Goal: Information Seeking & Learning: Learn about a topic

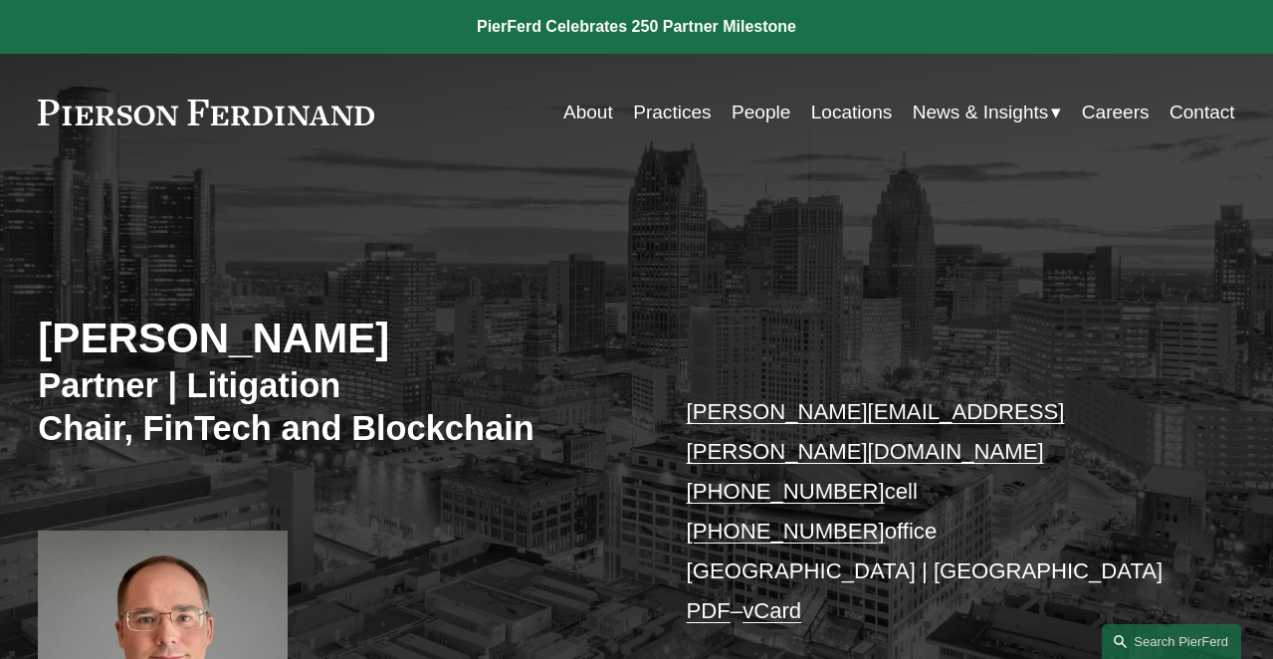
click at [630, 309] on div "William Kraus Partner | Litigation Chair, FinTech and Blockchain william.kraus@…" at bounding box center [636, 497] width 1273 height 575
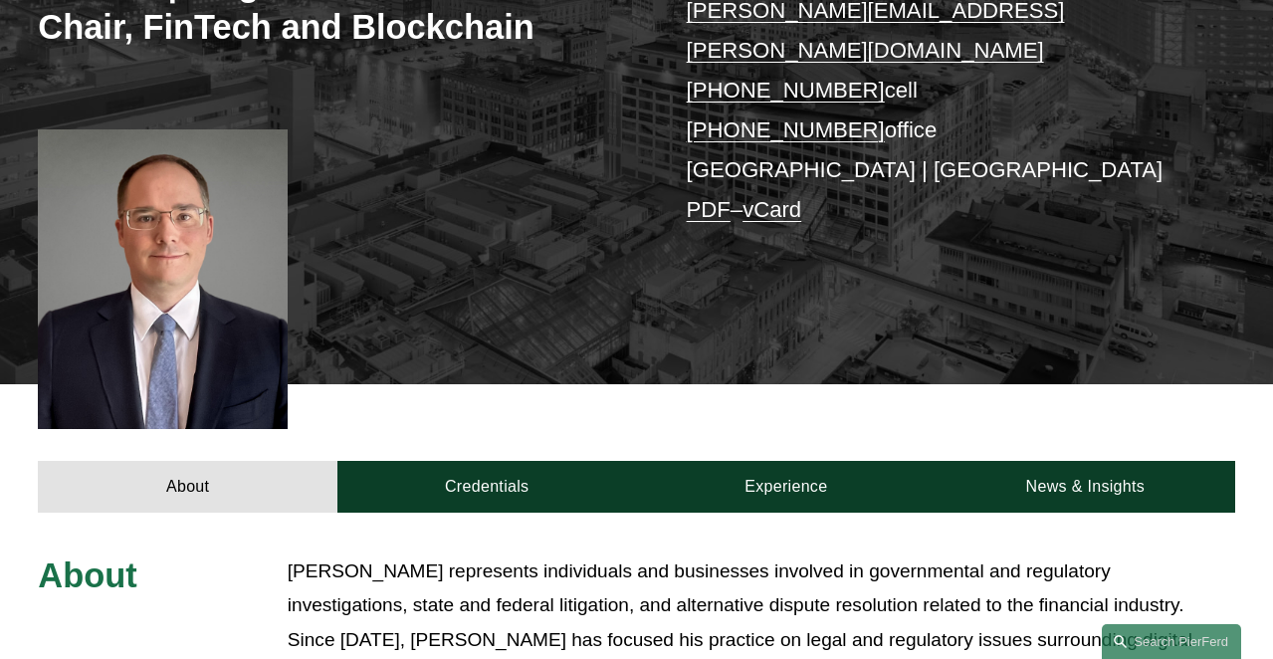
scroll to position [712, 0]
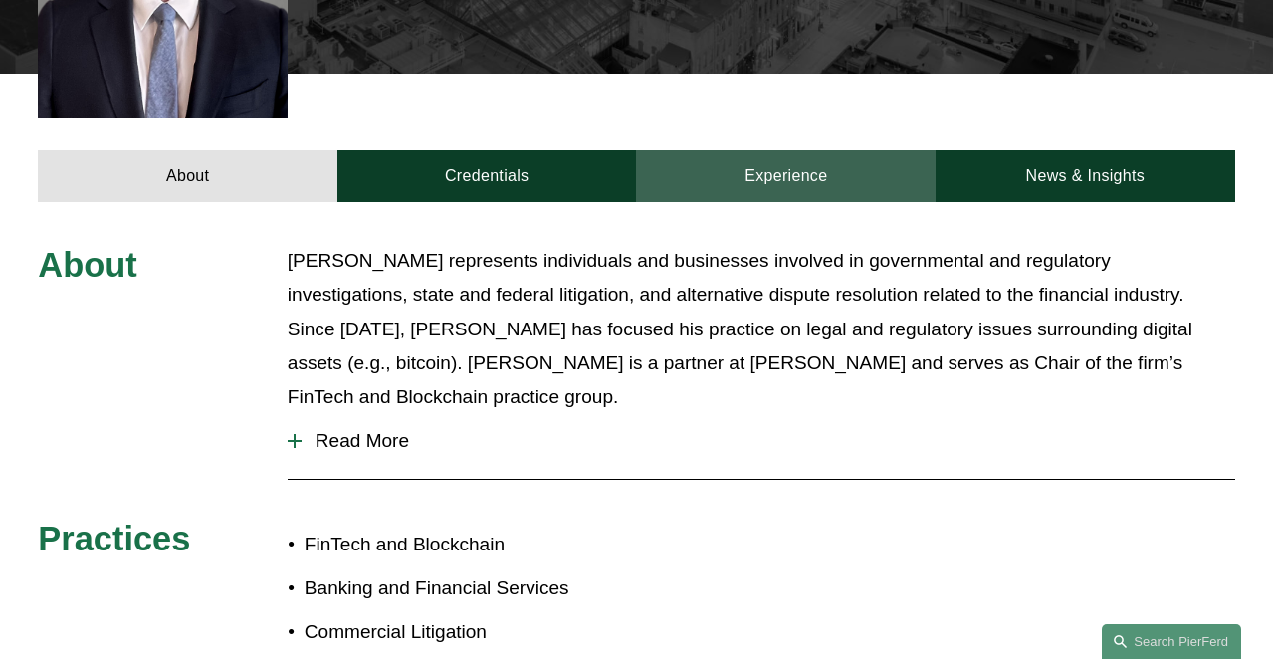
click at [785, 156] on link "Experience" at bounding box center [786, 176] width 300 height 52
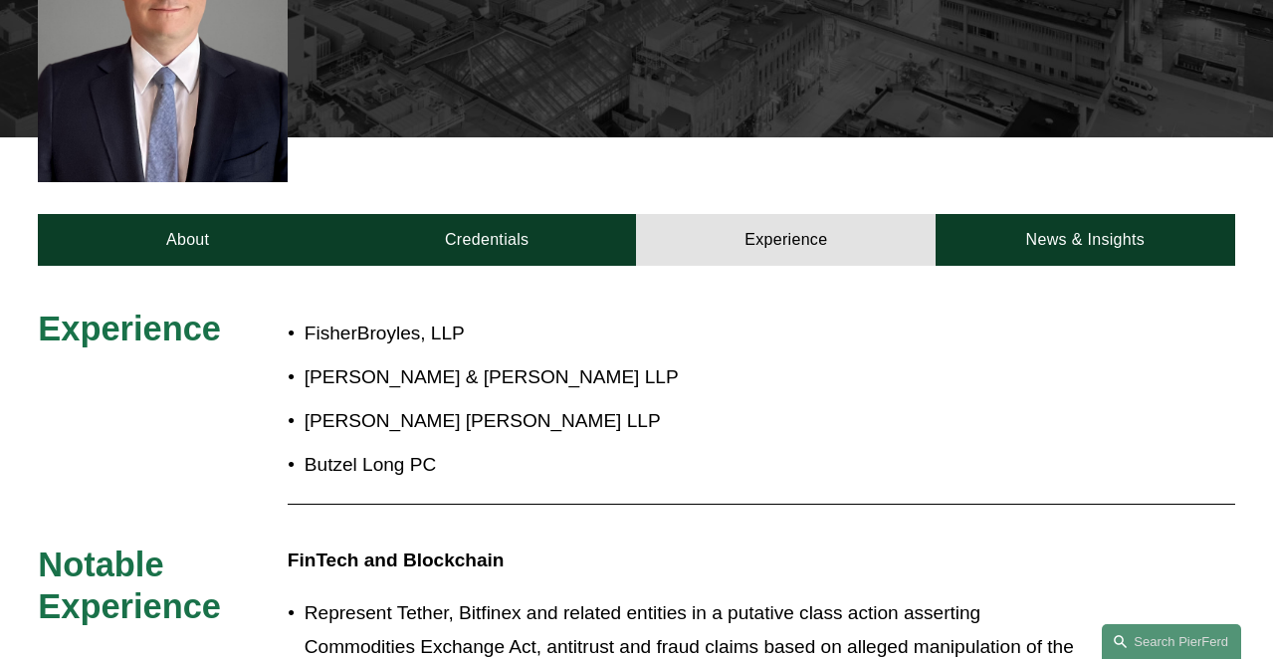
scroll to position [601, 0]
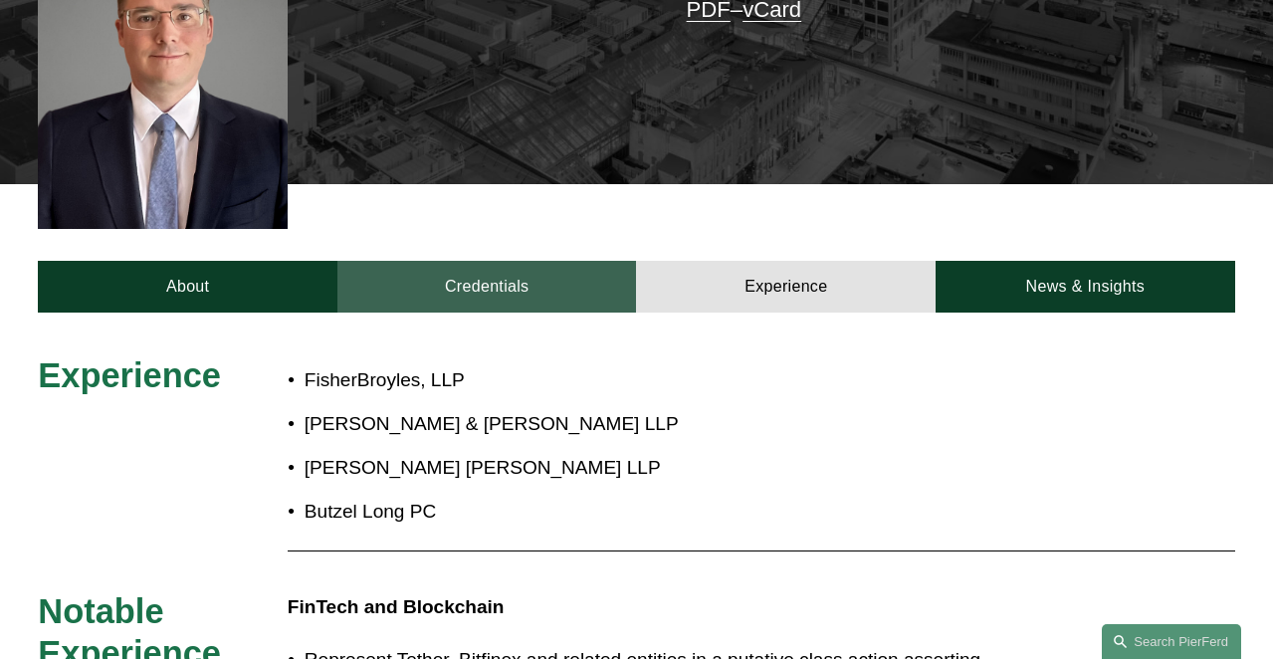
click at [512, 261] on link "Credentials" at bounding box center [487, 287] width 300 height 52
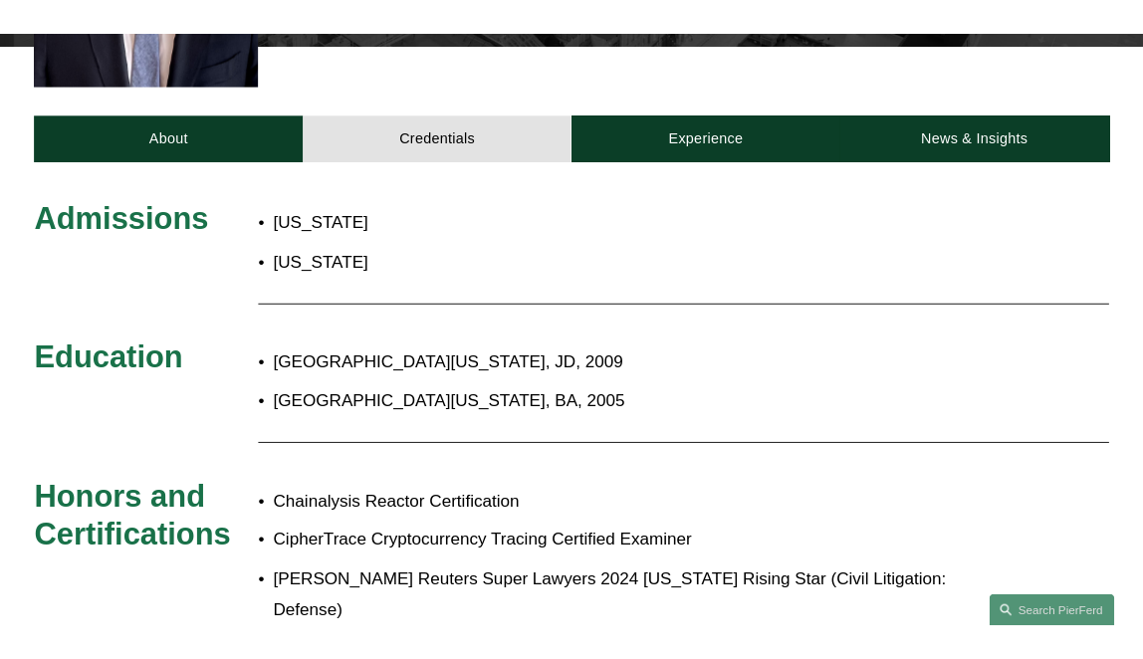
scroll to position [683, 0]
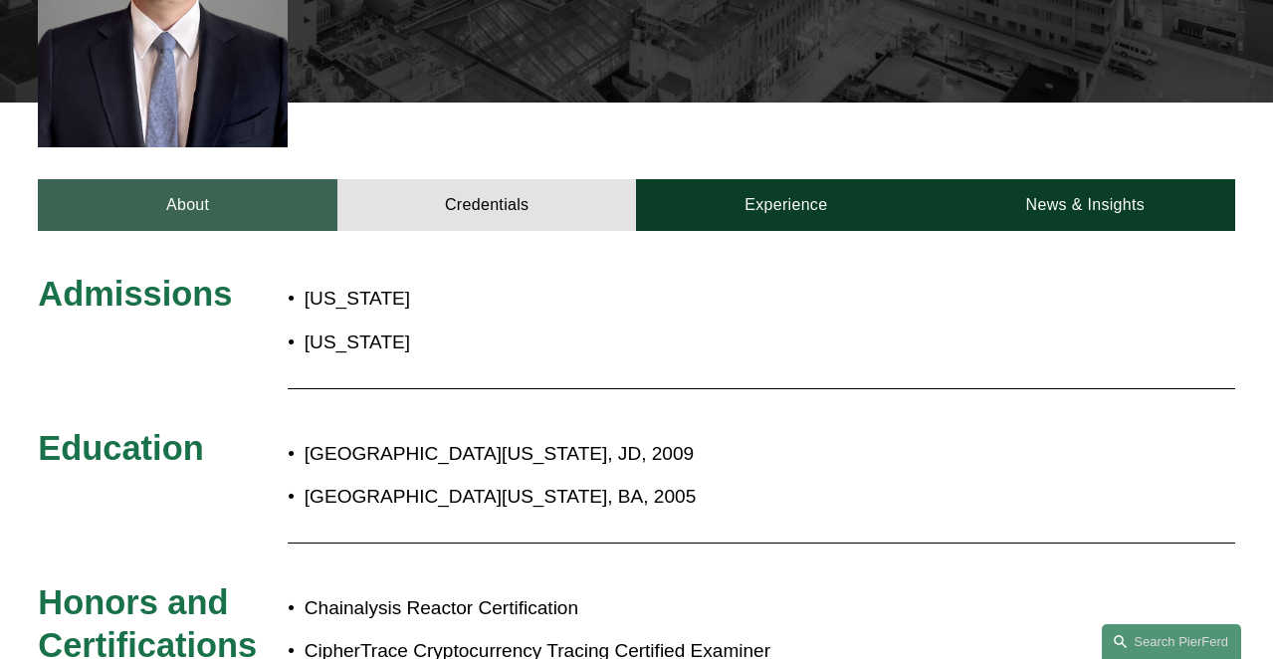
click at [258, 190] on link "About" at bounding box center [188, 205] width 300 height 52
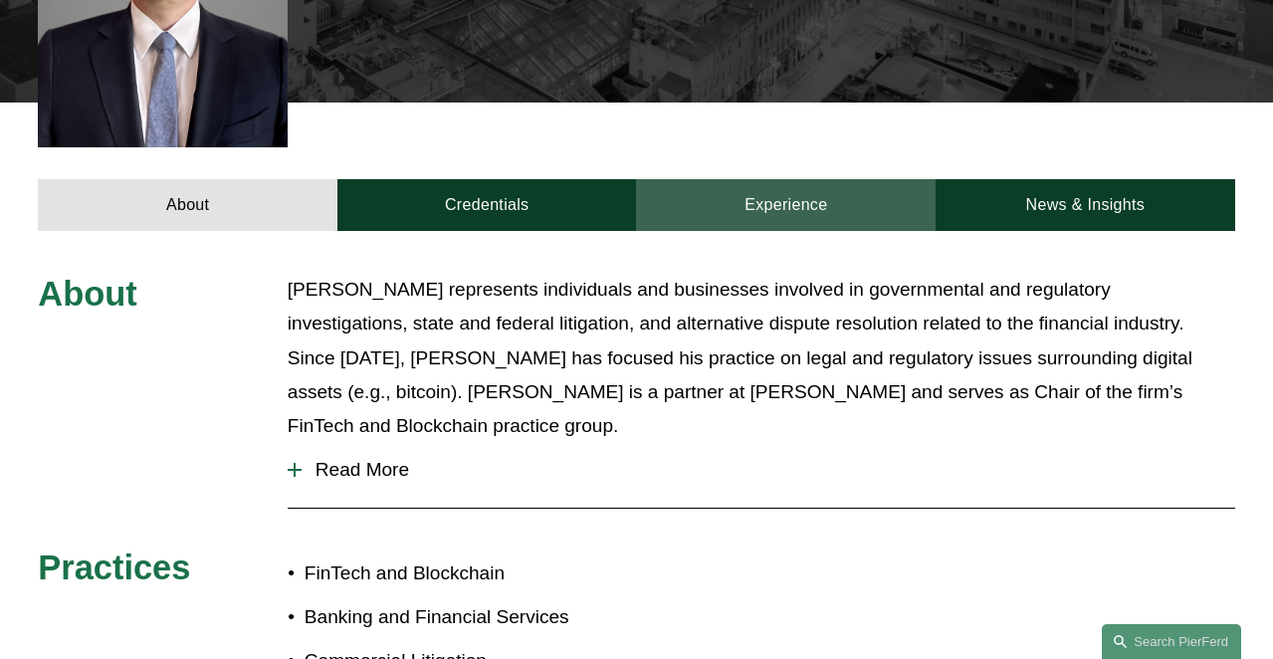
click at [751, 179] on link "Experience" at bounding box center [786, 205] width 300 height 52
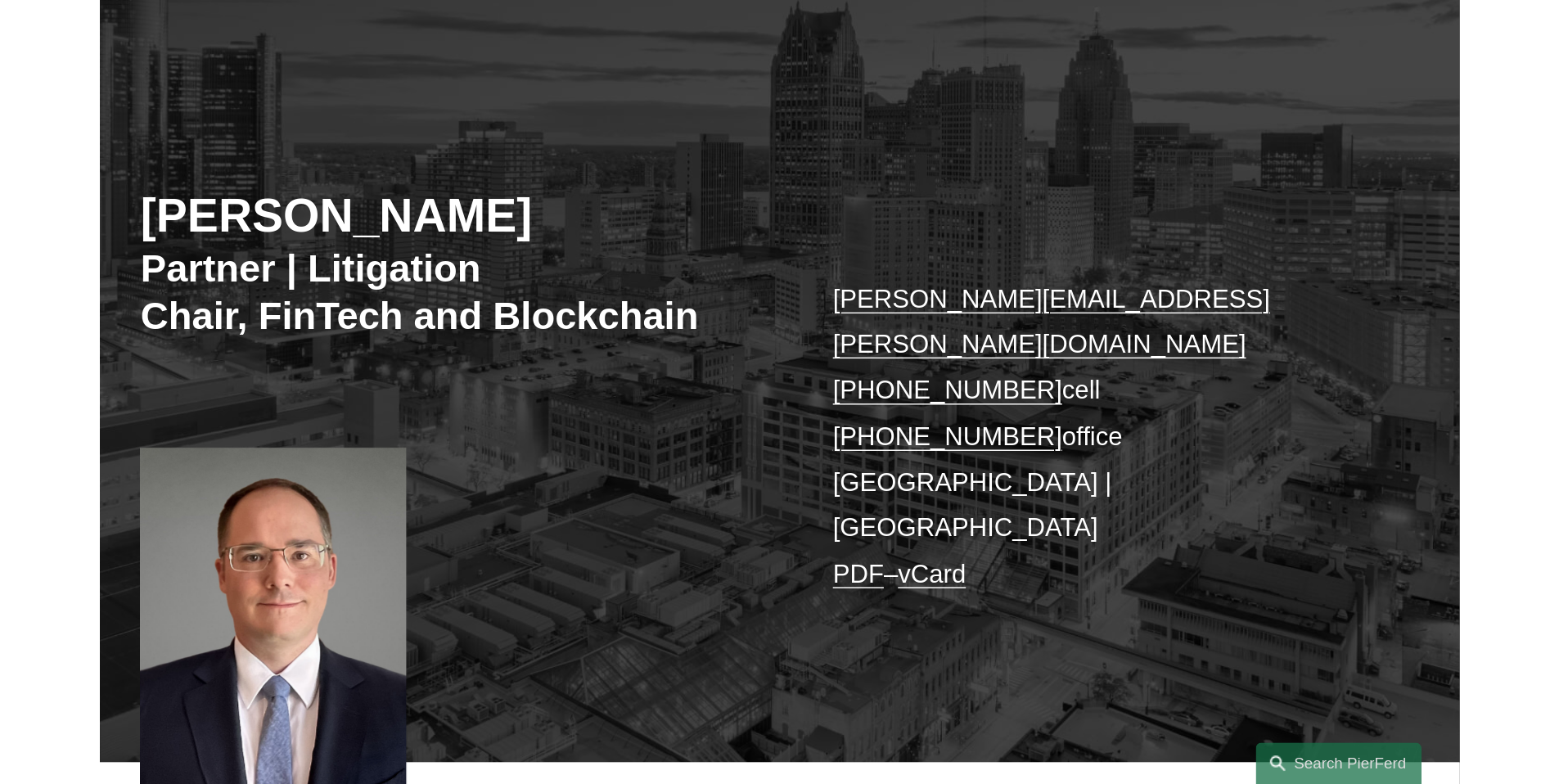
scroll to position [136, 0]
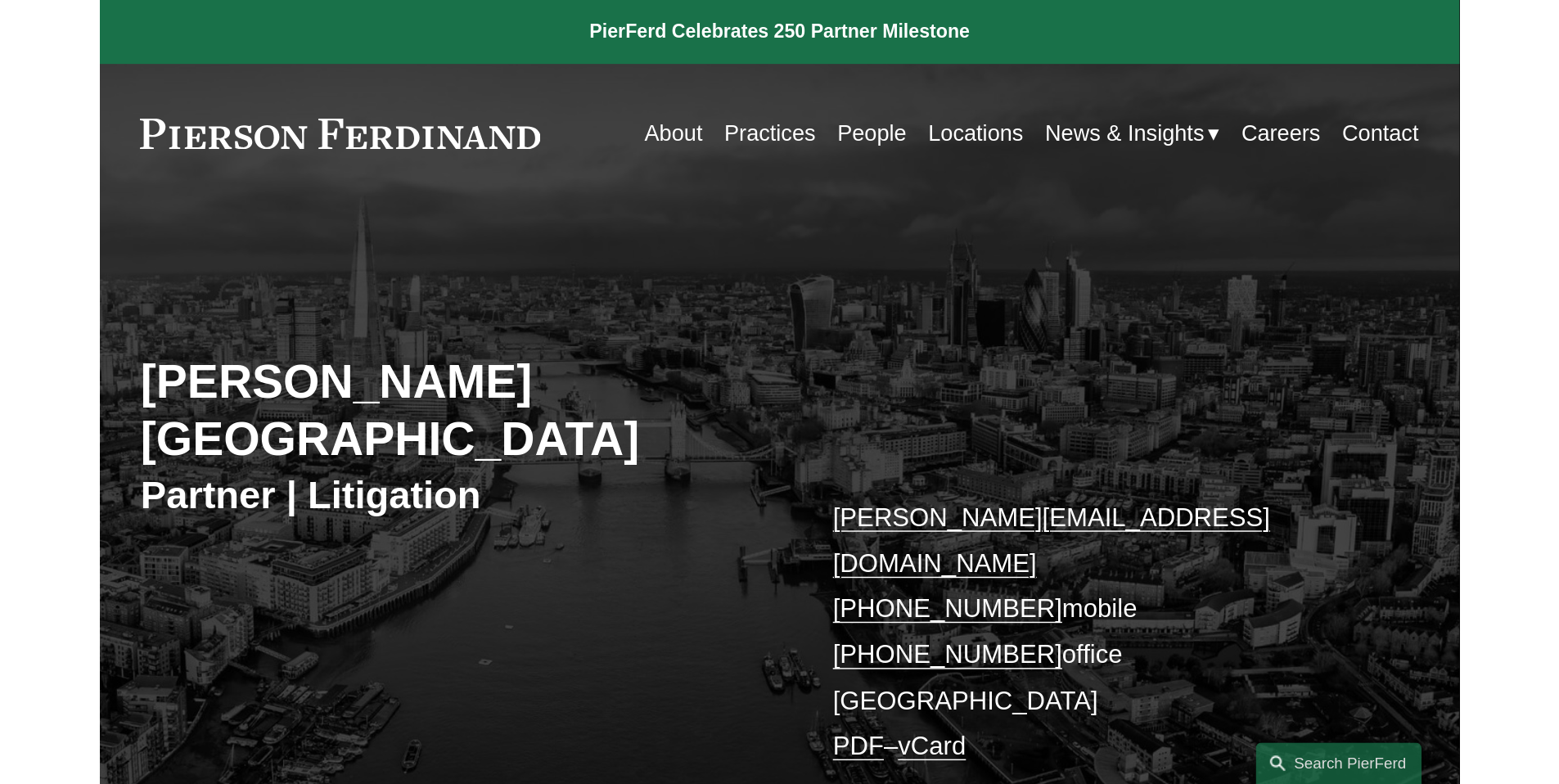
scroll to position [7, 0]
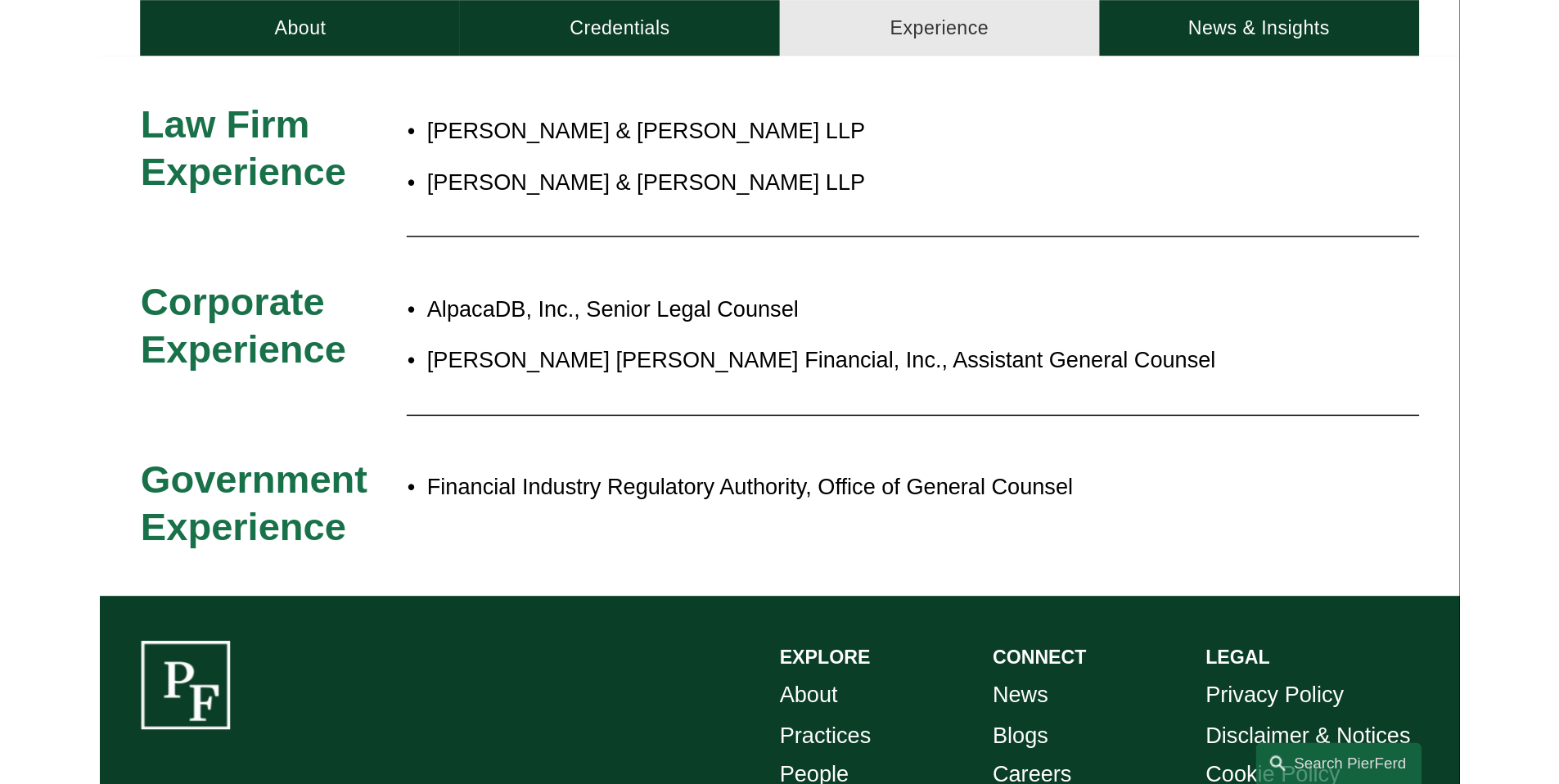
scroll to position [657, 0]
